Goal: Task Accomplishment & Management: Manage account settings

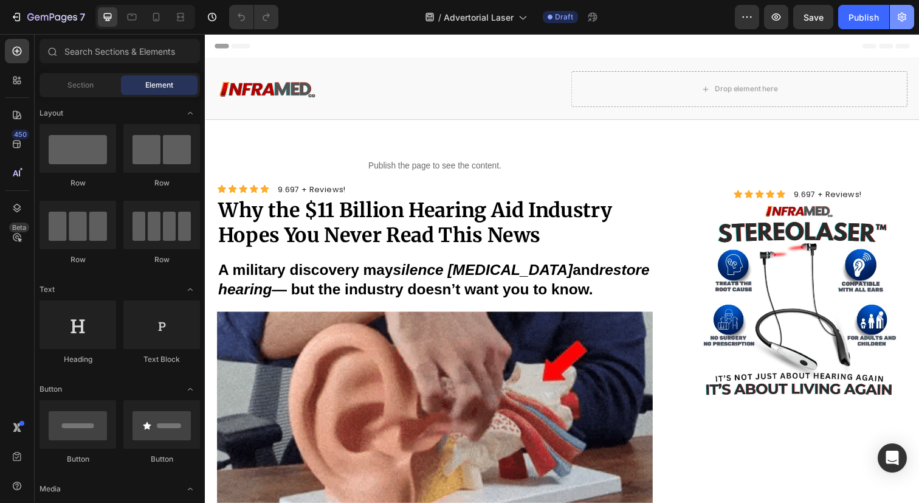
drag, startPoint x: 0, startPoint y: 0, endPoint x: 903, endPoint y: 21, distance: 903.3
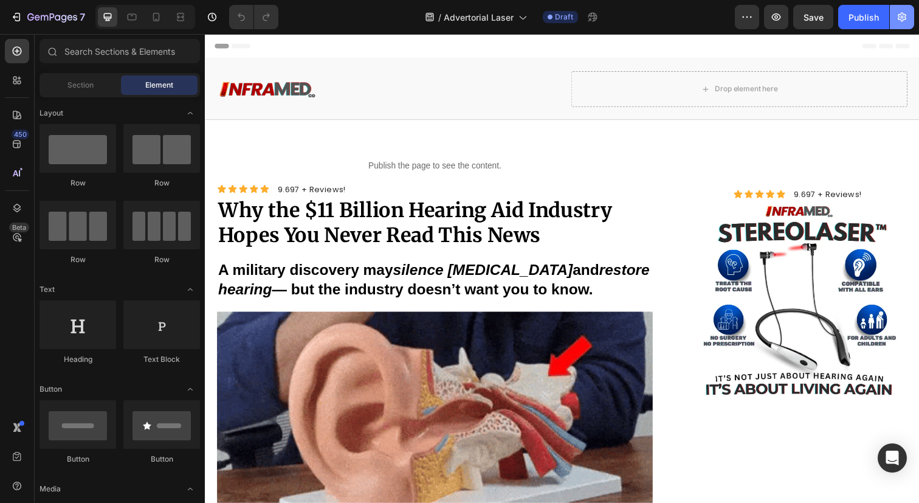
click at [902, 16] on icon "button" at bounding box center [902, 17] width 3 height 3
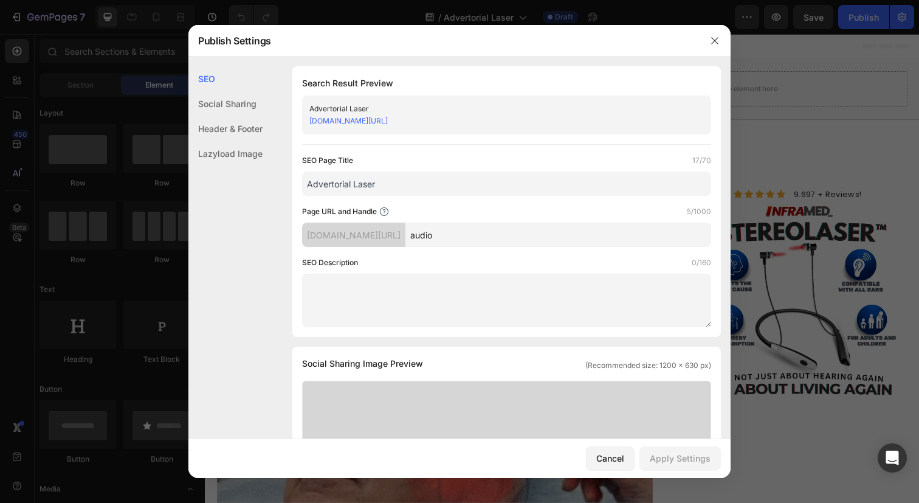
click at [233, 126] on div "Header & Footer" at bounding box center [226, 128] width 74 height 25
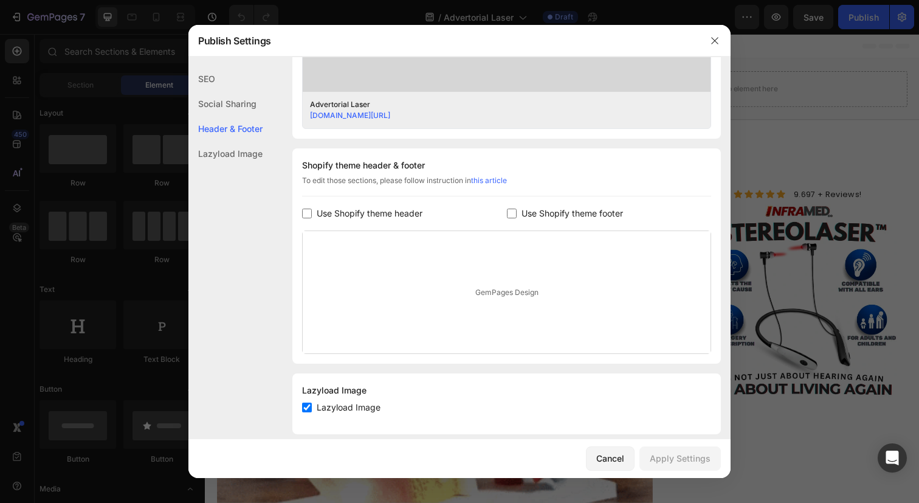
scroll to position [505, 0]
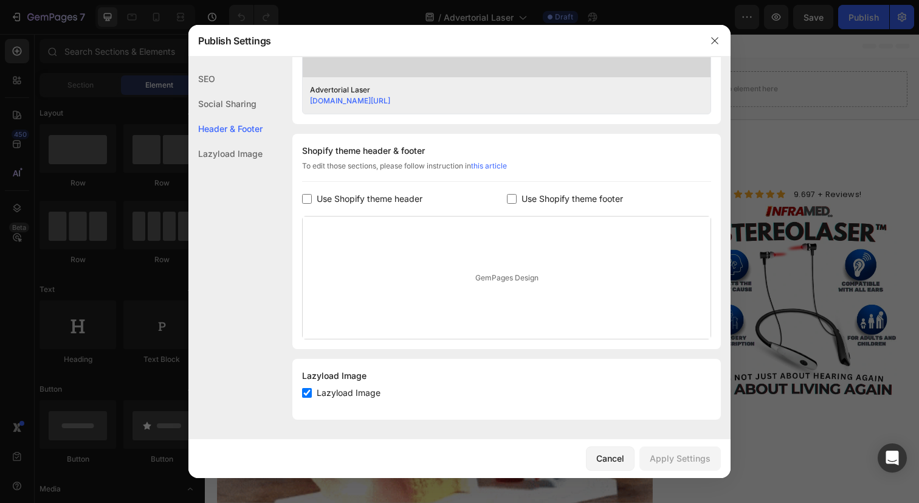
click at [369, 193] on span "Use Shopify theme header" at bounding box center [370, 199] width 106 height 15
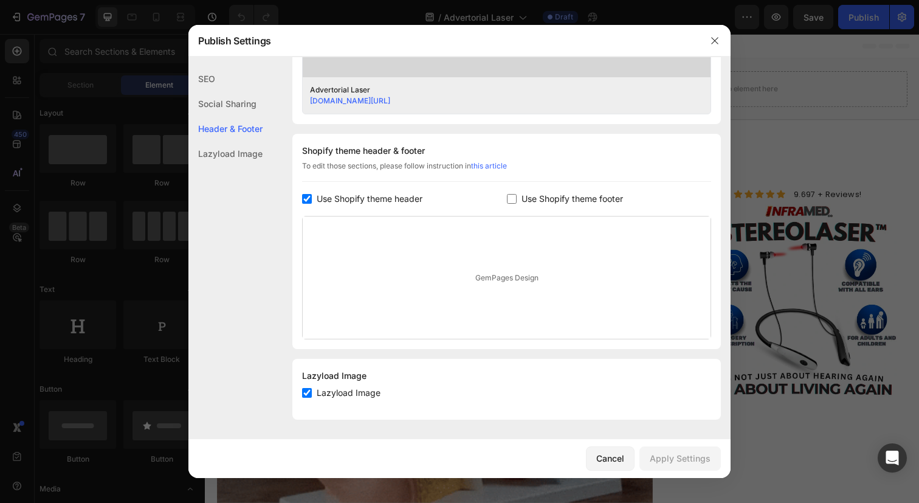
checkbox input "true"
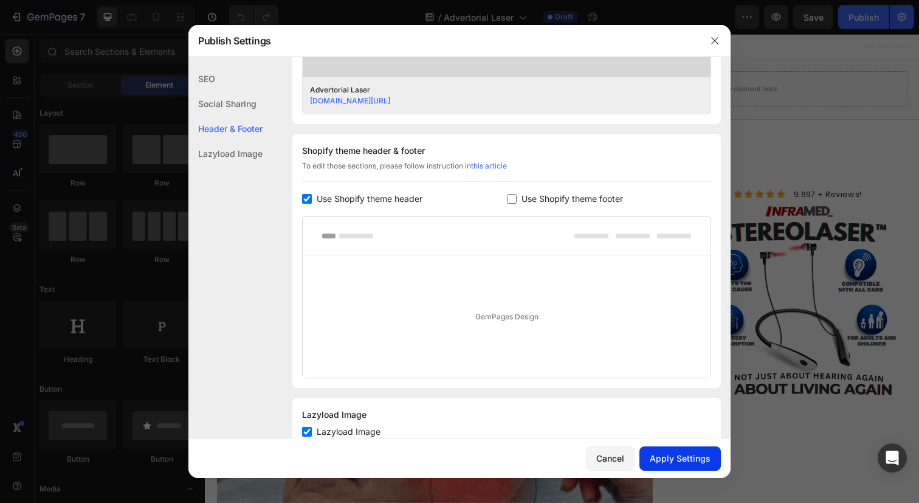
click at [689, 449] on button "Apply Settings" at bounding box center [680, 458] width 81 height 24
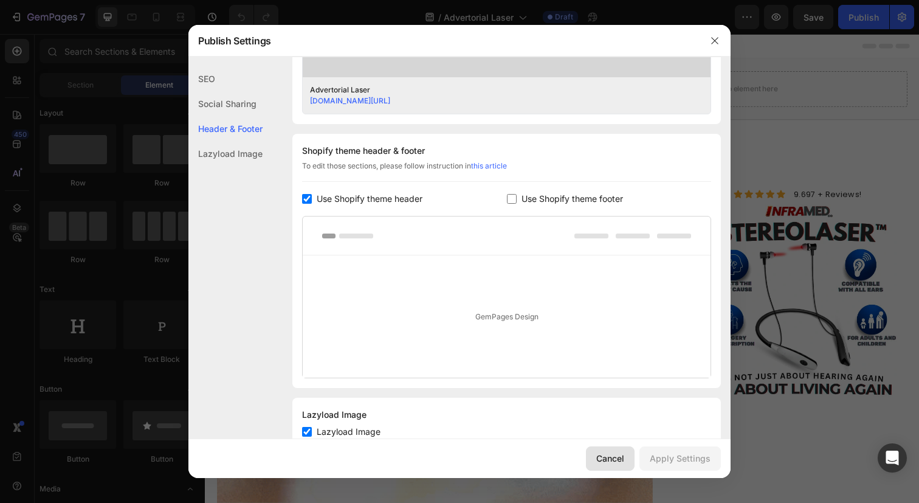
click at [601, 460] on div "Cancel" at bounding box center [611, 458] width 28 height 13
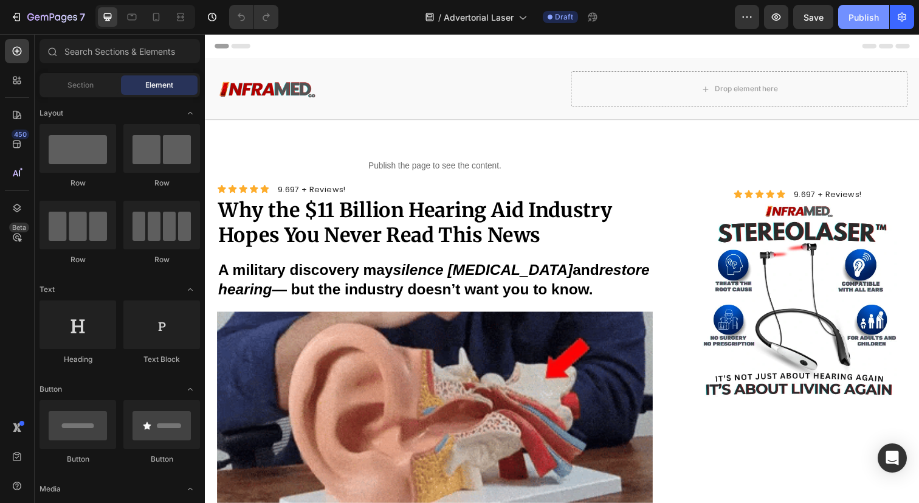
click at [876, 19] on div "Publish" at bounding box center [864, 17] width 30 height 13
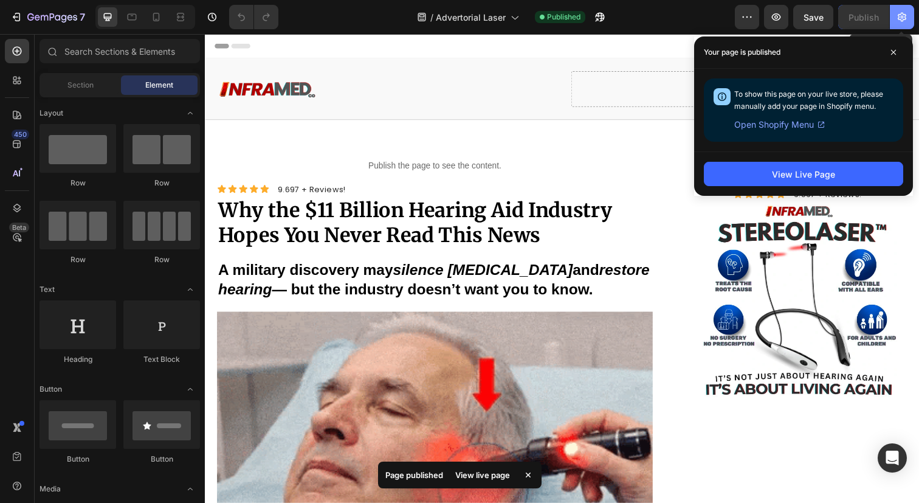
click at [901, 27] on button "button" at bounding box center [902, 17] width 24 height 24
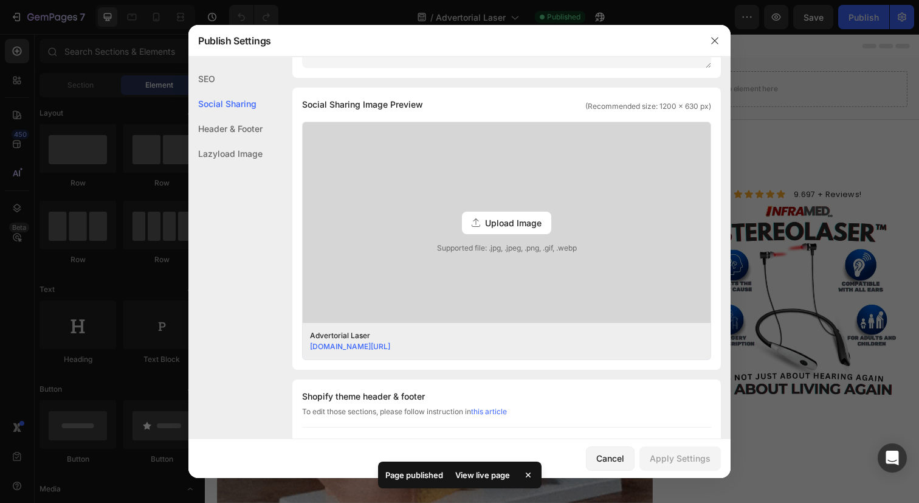
scroll to position [326, 0]
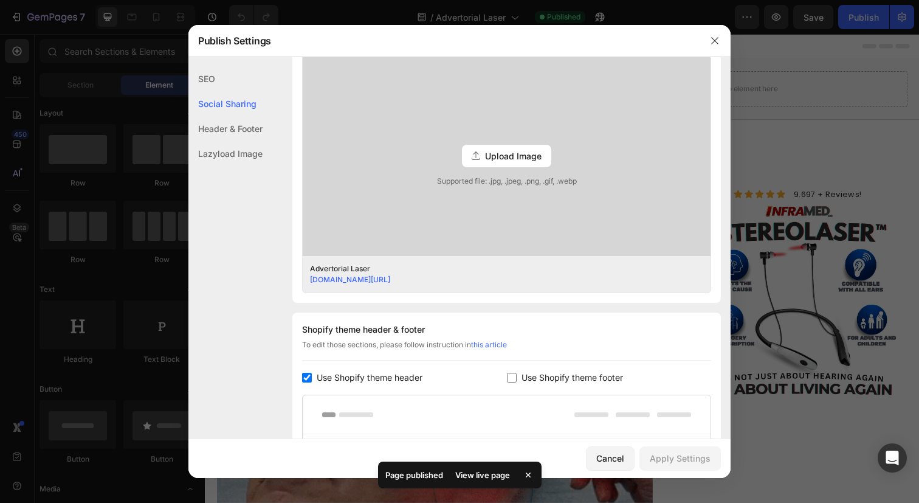
click at [370, 384] on span "Use Shopify theme header" at bounding box center [370, 377] width 106 height 15
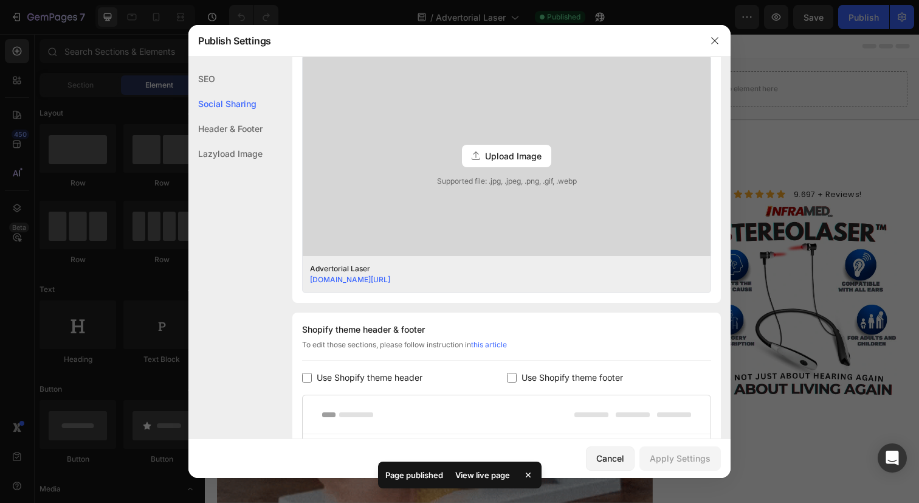
checkbox input "false"
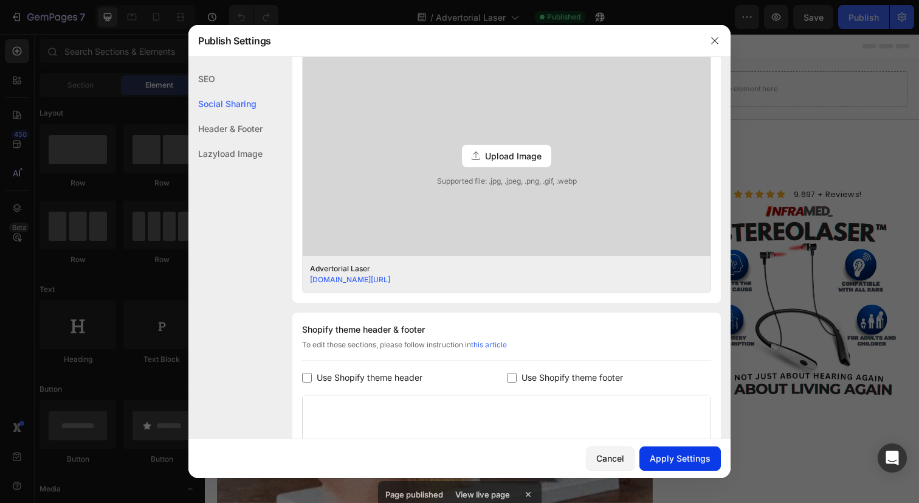
click at [659, 451] on button "Apply Settings" at bounding box center [680, 458] width 81 height 24
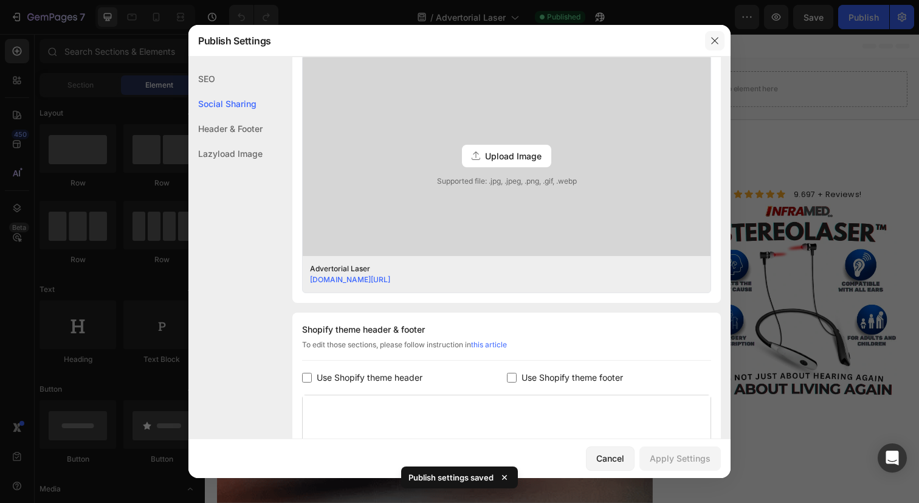
click at [717, 41] on icon "button" at bounding box center [715, 41] width 10 height 10
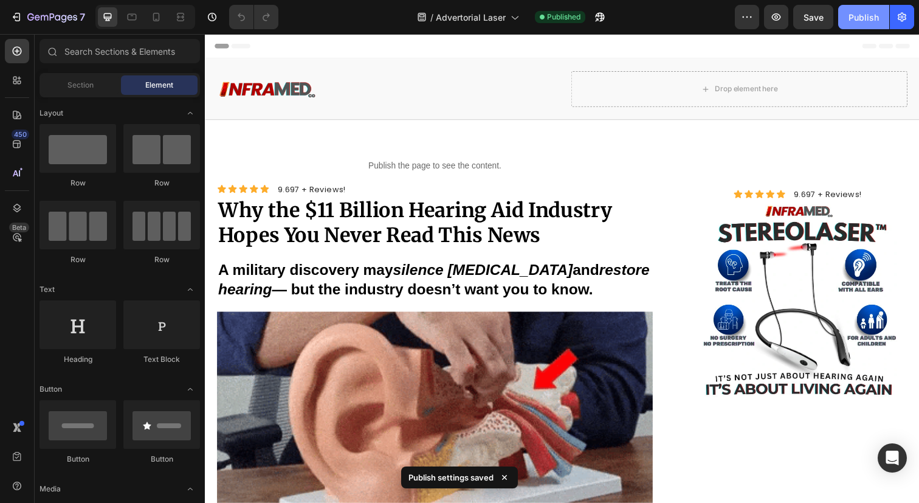
click at [865, 12] on div "Publish" at bounding box center [864, 17] width 30 height 13
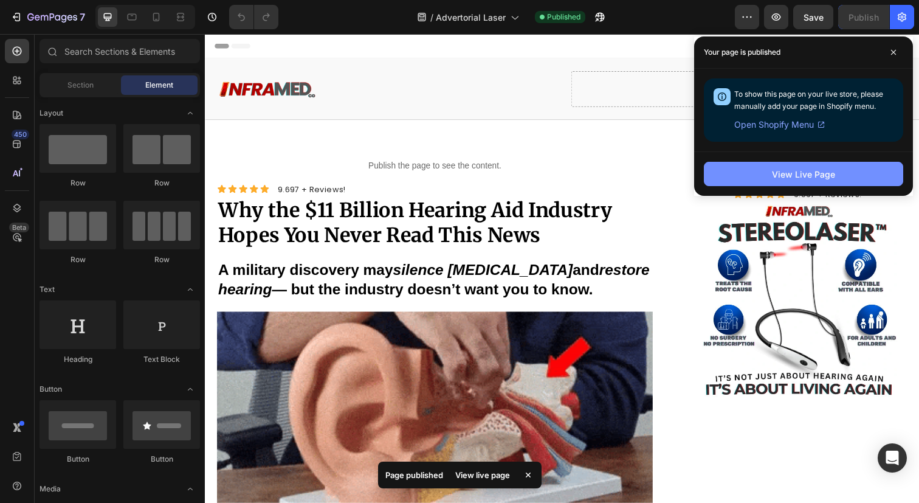
click at [782, 168] on div "View Live Page" at bounding box center [803, 174] width 63 height 13
